Goal: Use online tool/utility

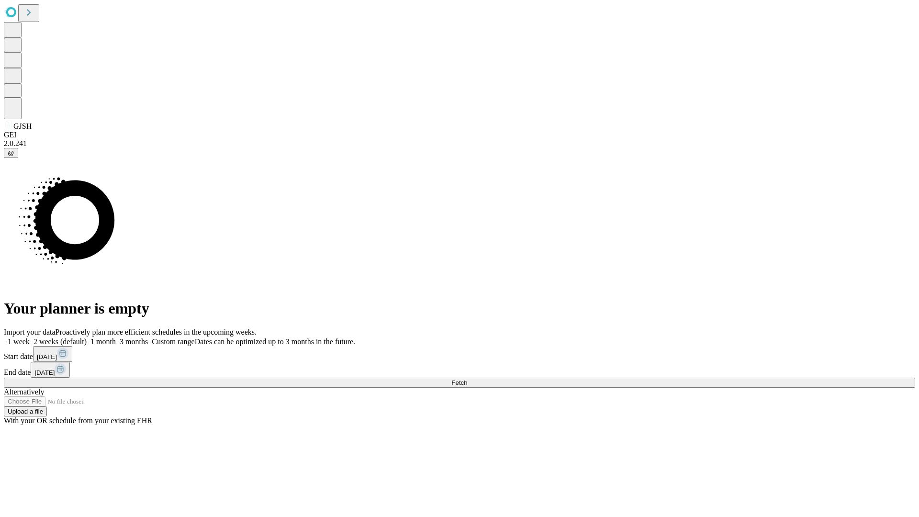
click at [467, 379] on span "Fetch" at bounding box center [459, 382] width 16 height 7
